Goal: Information Seeking & Learning: Learn about a topic

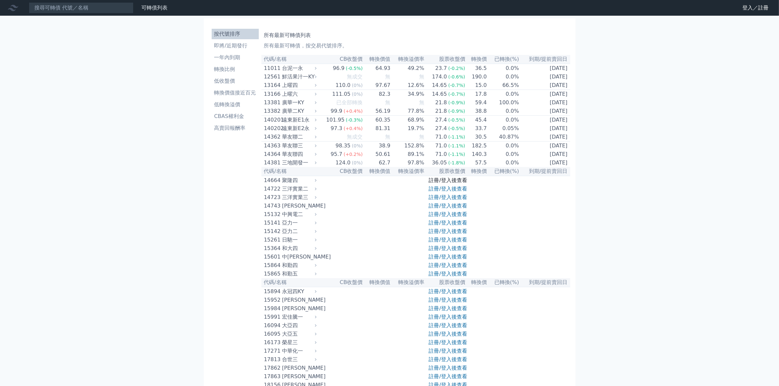
click at [450, 184] on link "註冊/登入後查看" at bounding box center [448, 180] width 38 height 6
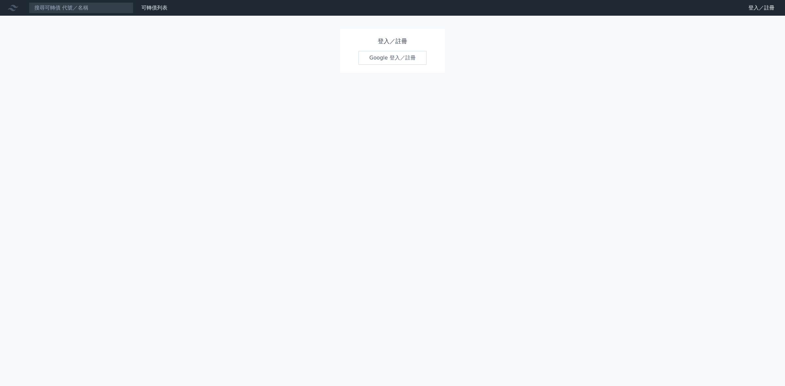
click at [385, 56] on link "Google 登入／註冊" at bounding box center [393, 58] width 68 height 14
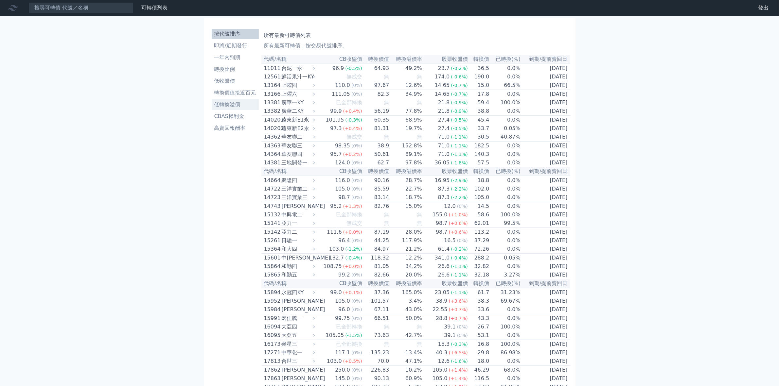
click at [232, 105] on li "低轉換溢價" at bounding box center [235, 105] width 47 height 8
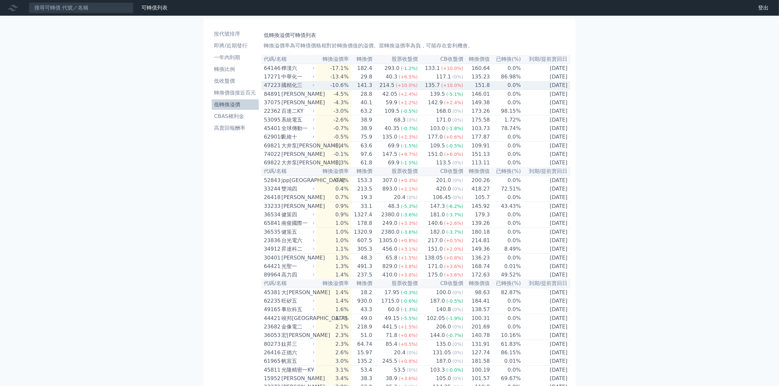
click at [431, 87] on div "135.7" at bounding box center [433, 85] width 18 height 8
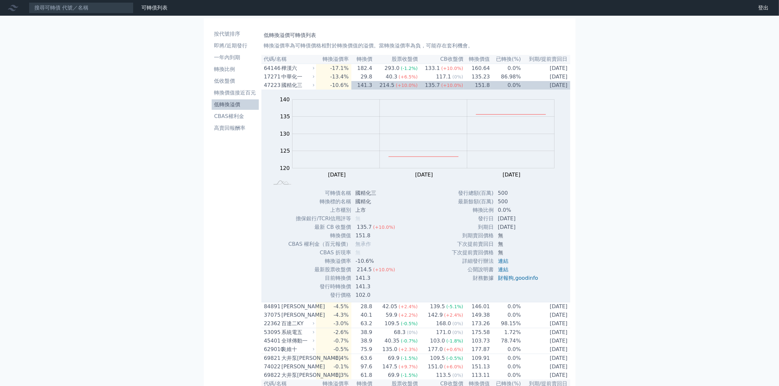
click at [282, 88] on div "國精化三" at bounding box center [297, 85] width 32 height 8
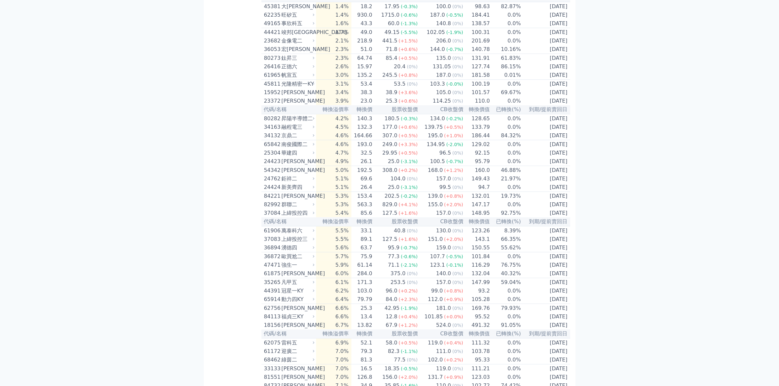
scroll to position [327, 0]
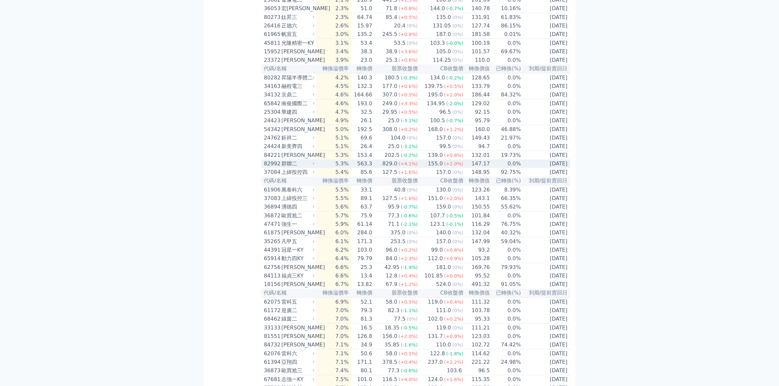
click at [346, 168] on td "5.3%" at bounding box center [333, 164] width 35 height 9
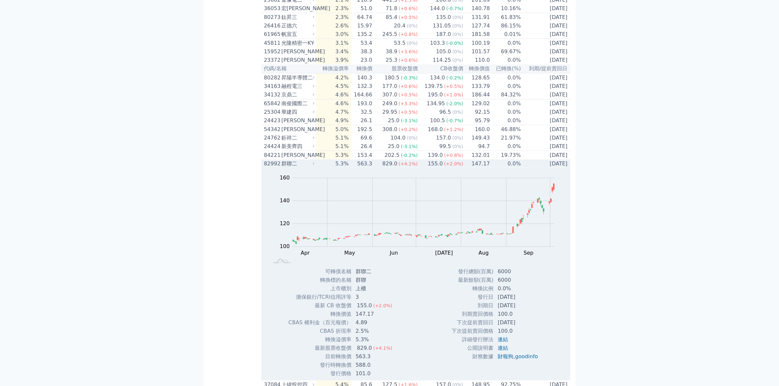
click at [287, 168] on div "群聯二" at bounding box center [297, 164] width 32 height 8
